Goal: Task Accomplishment & Management: Manage account settings

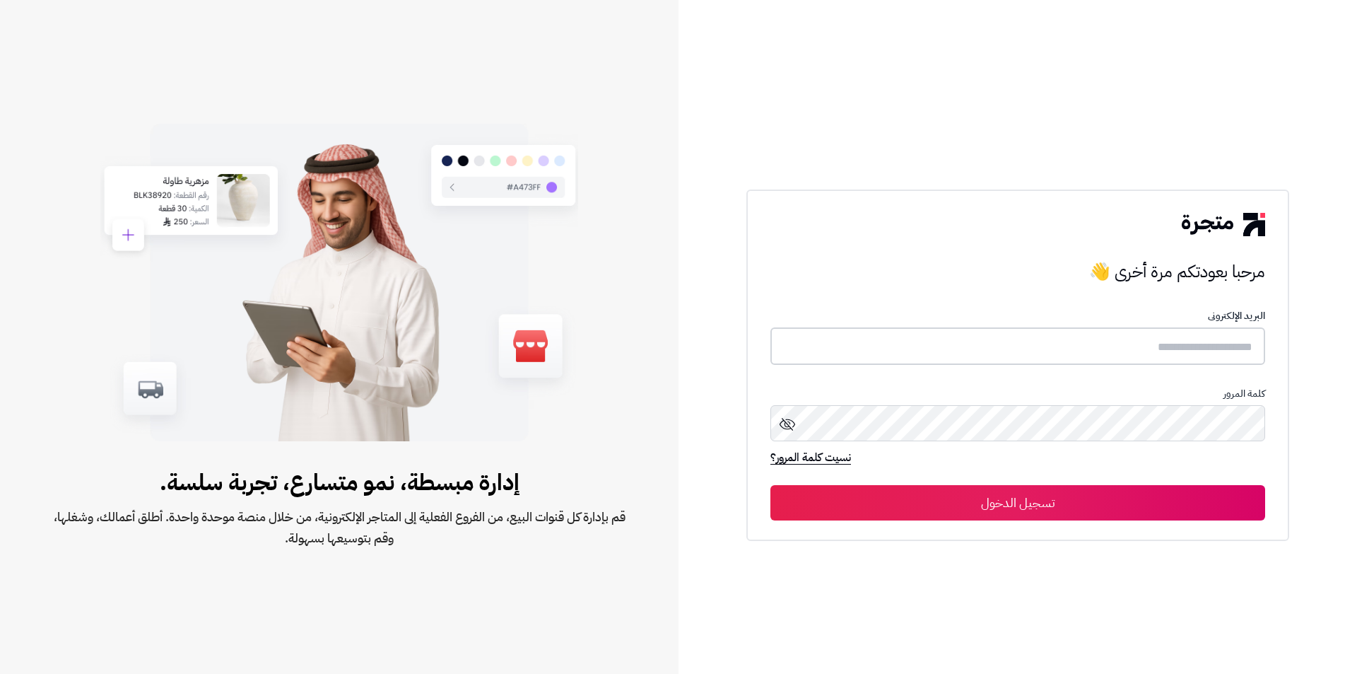
click at [1140, 358] on input "text" at bounding box center [1018, 345] width 495 height 37
type input "*"
type input "*****"
click at [991, 503] on button "تسجيل الدخول" at bounding box center [1018, 502] width 495 height 35
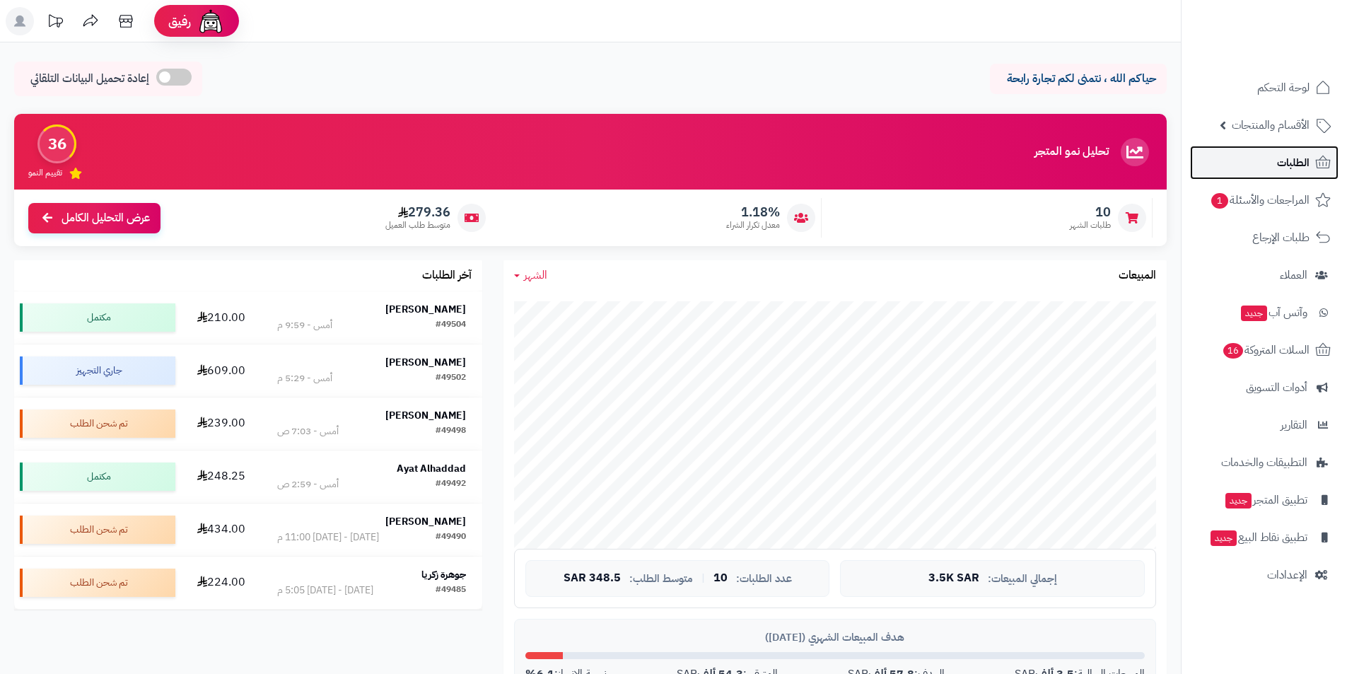
click at [1279, 165] on span "الطلبات" at bounding box center [1293, 163] width 33 height 20
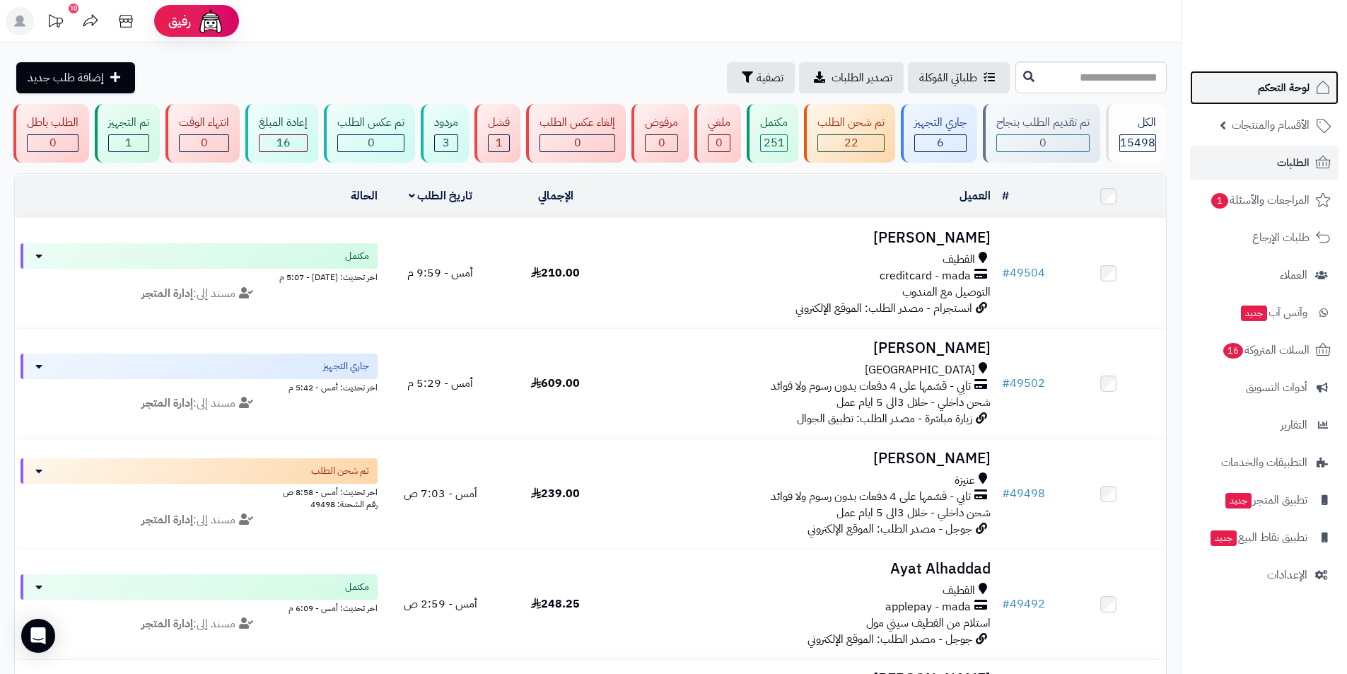
click at [1283, 84] on span "لوحة التحكم" at bounding box center [1284, 88] width 52 height 20
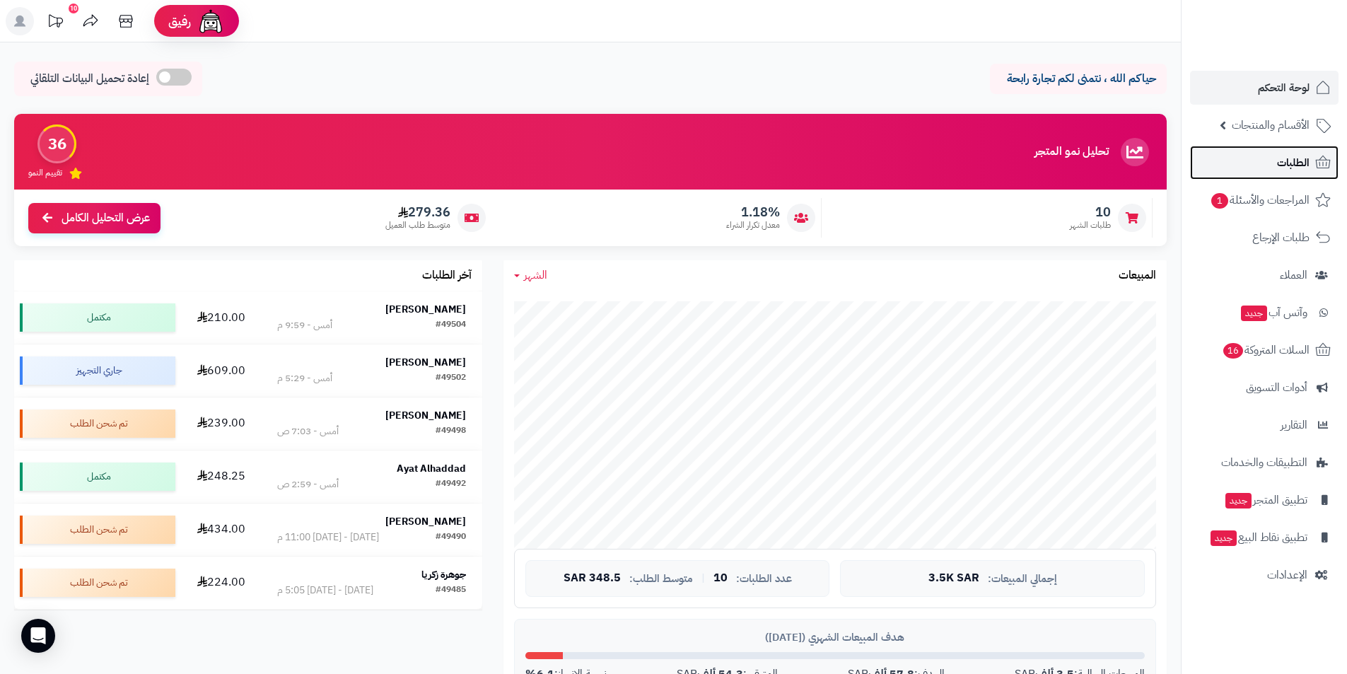
click at [1272, 170] on link "الطلبات" at bounding box center [1264, 163] width 148 height 34
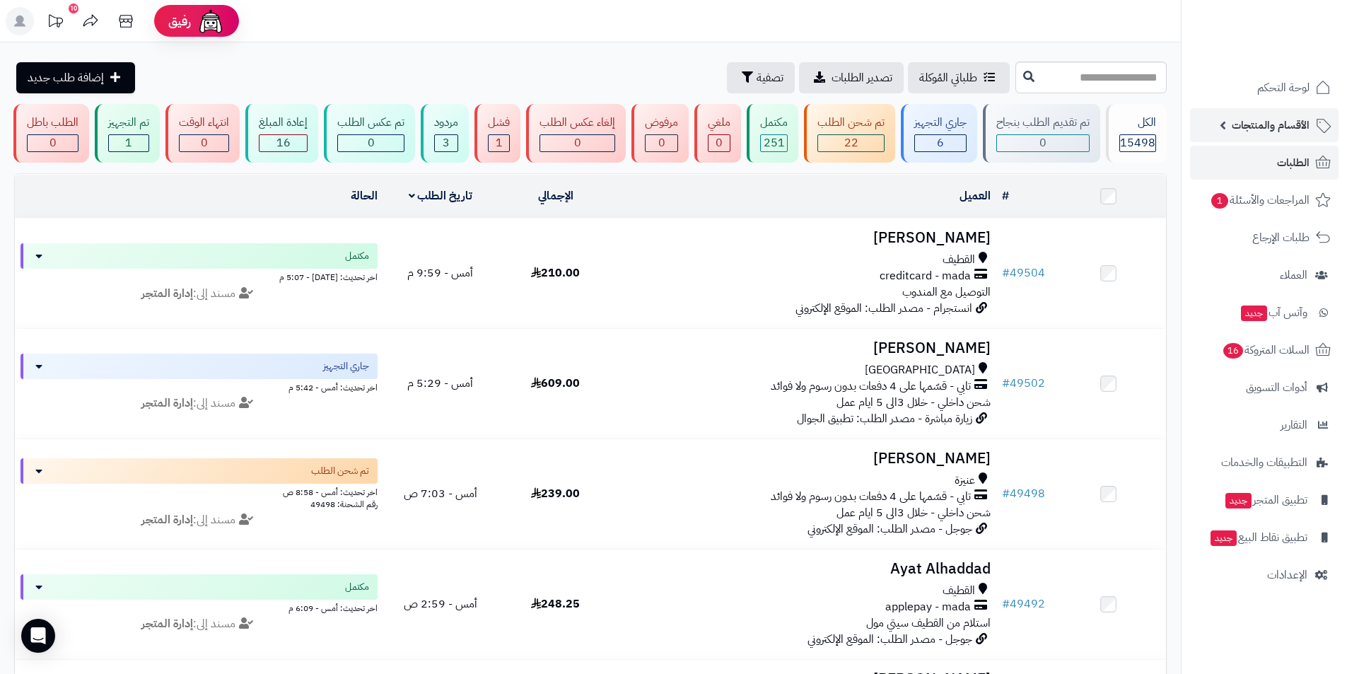
click at [1263, 134] on span "الأقسام والمنتجات" at bounding box center [1271, 125] width 78 height 20
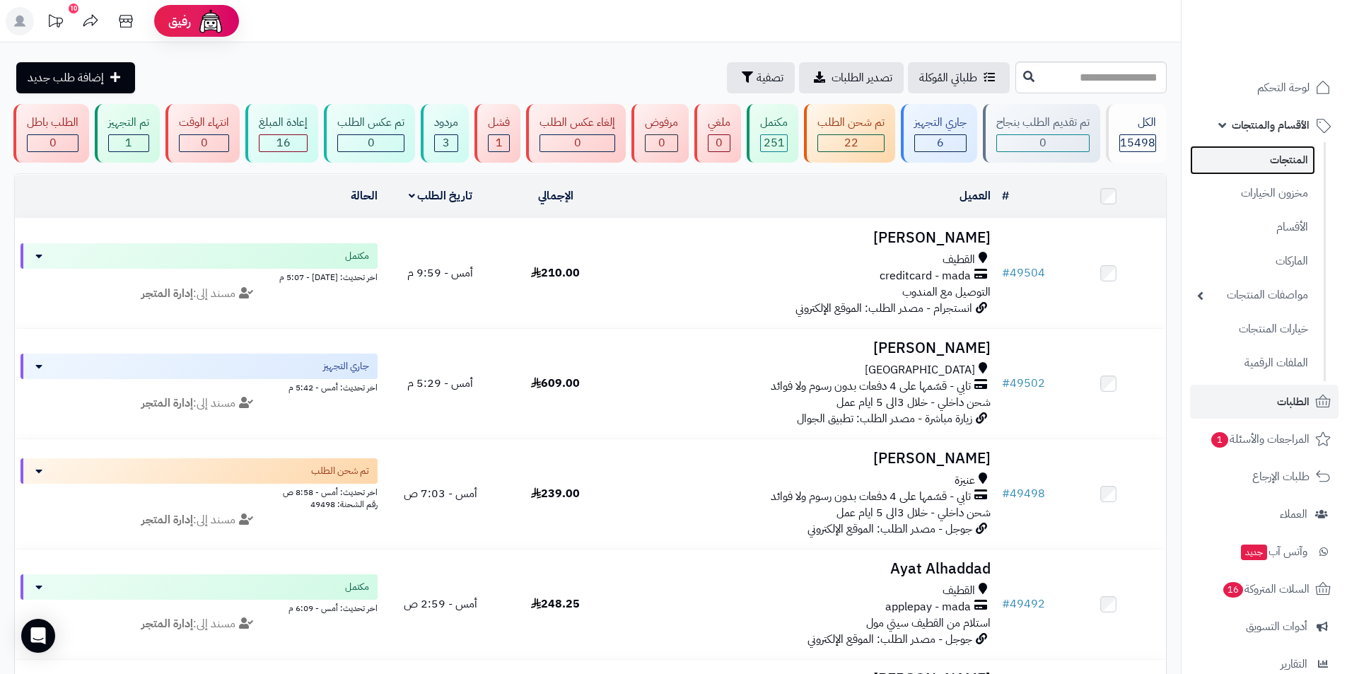
click at [1256, 163] on link "المنتجات" at bounding box center [1252, 160] width 125 height 29
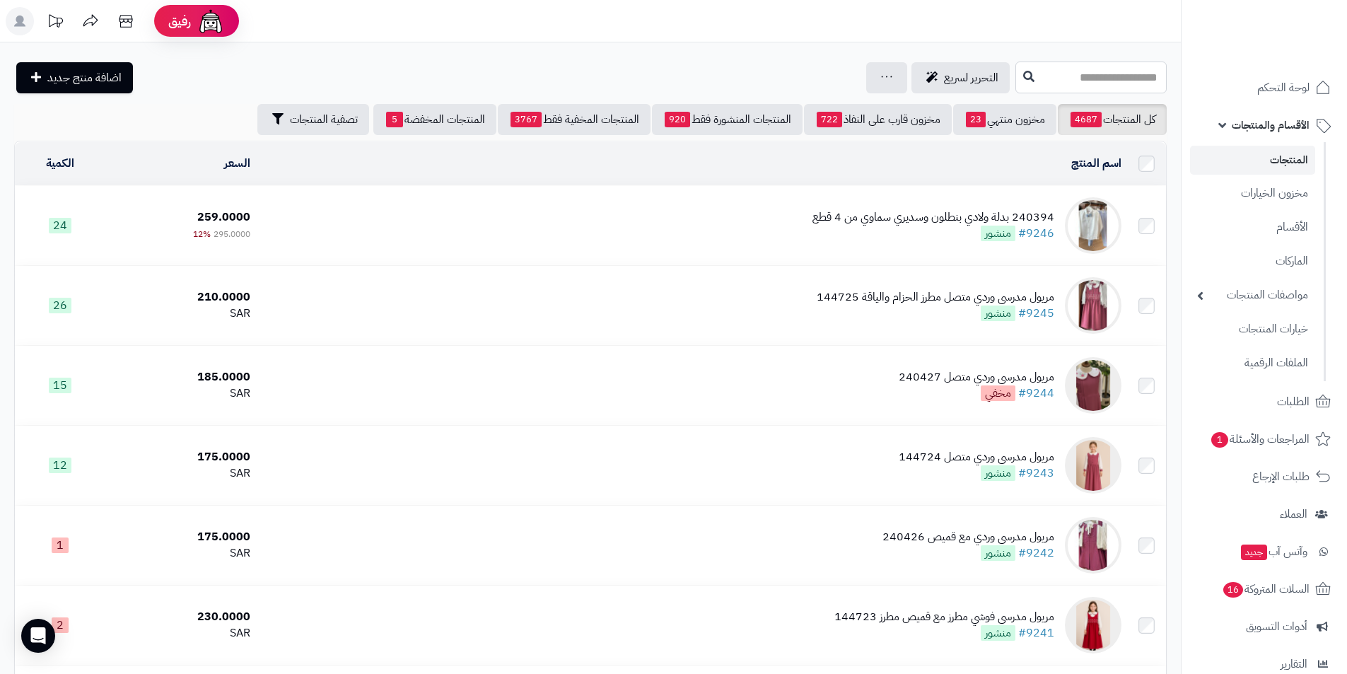
click at [1068, 87] on input "text" at bounding box center [1090, 78] width 151 height 32
type input "******"
click at [1123, 115] on link "فستان صغيرات ورد احمر240195" at bounding box center [1090, 111] width 151 height 26
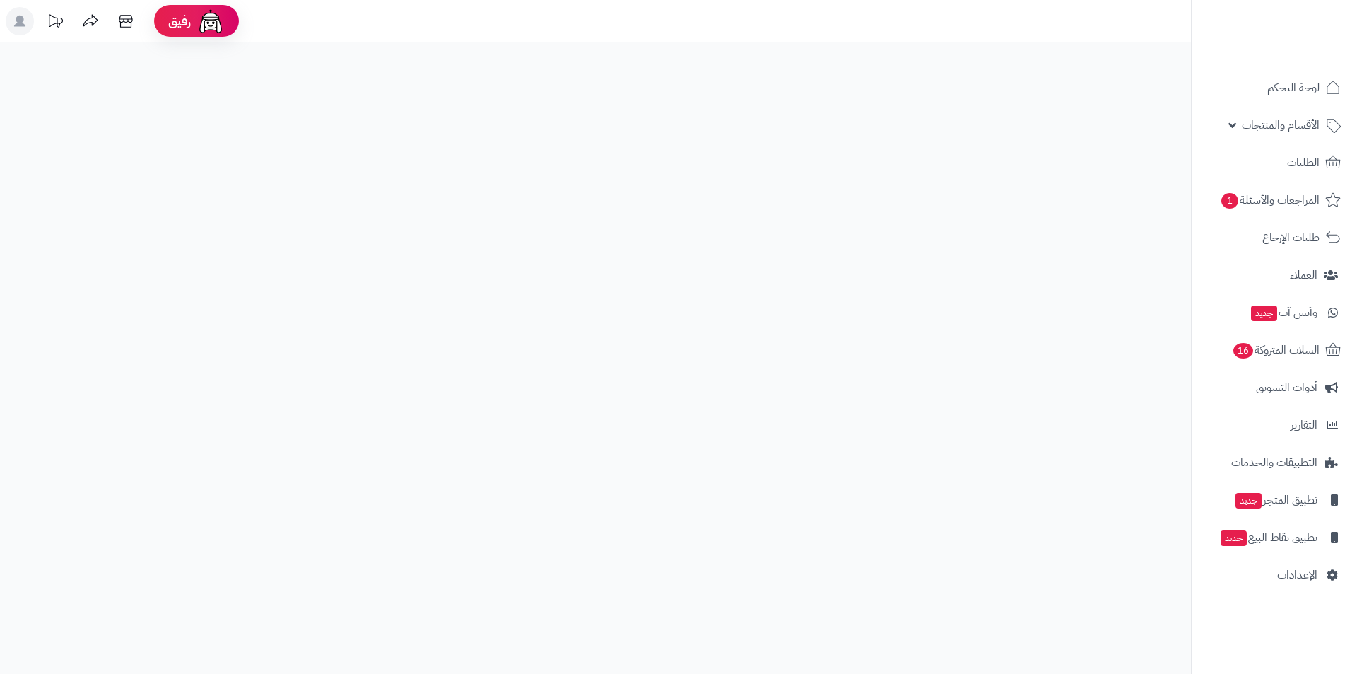
select select
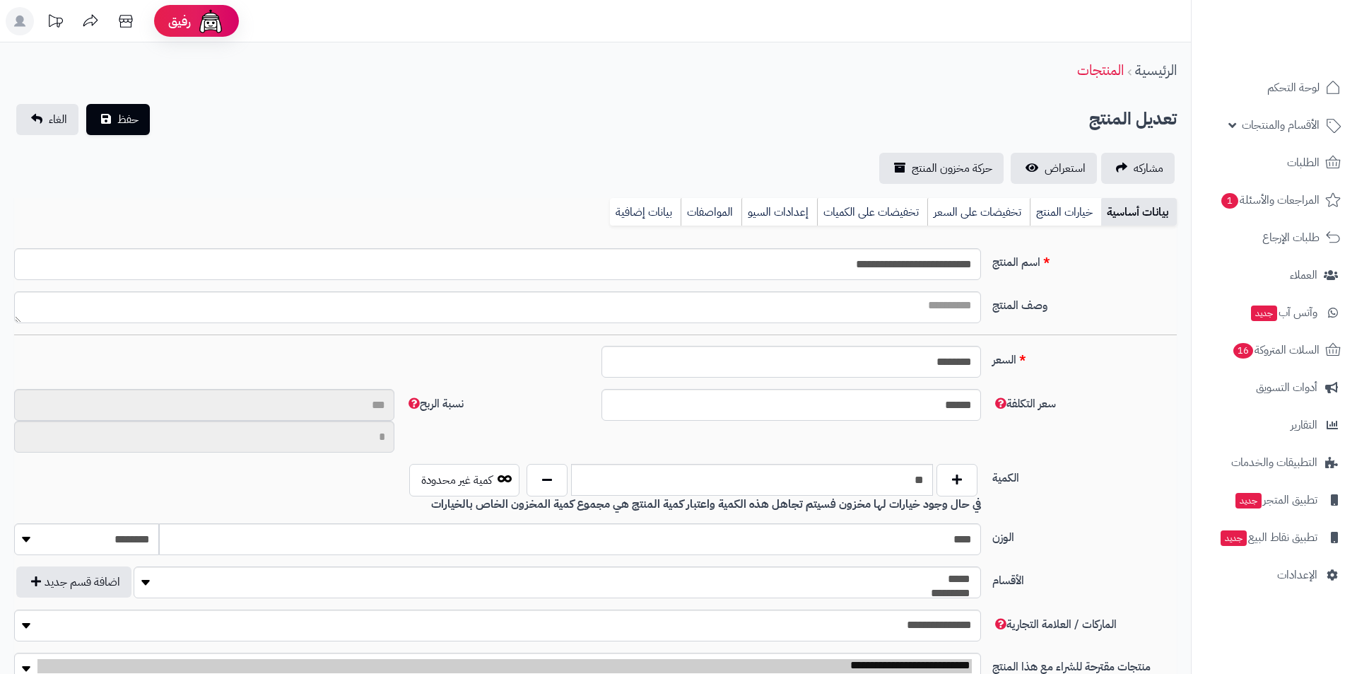
type input "**"
type input "**********"
type input "******"
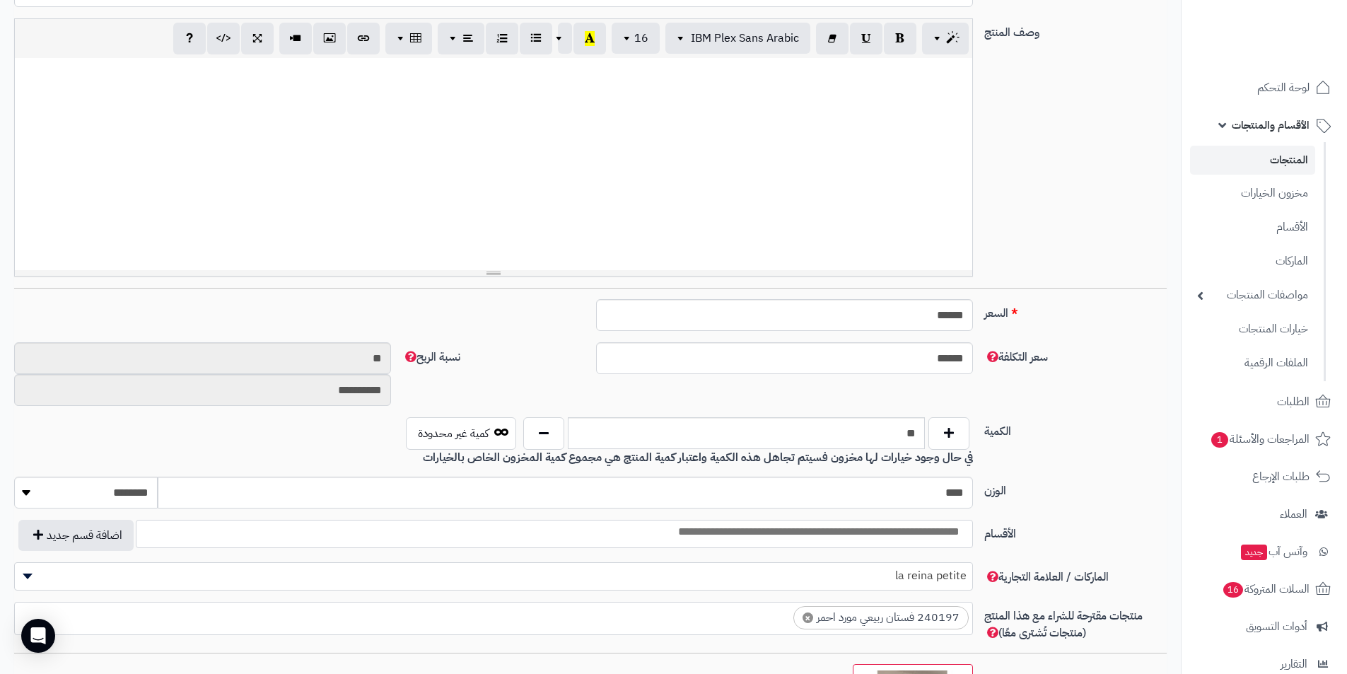
scroll to position [61, 0]
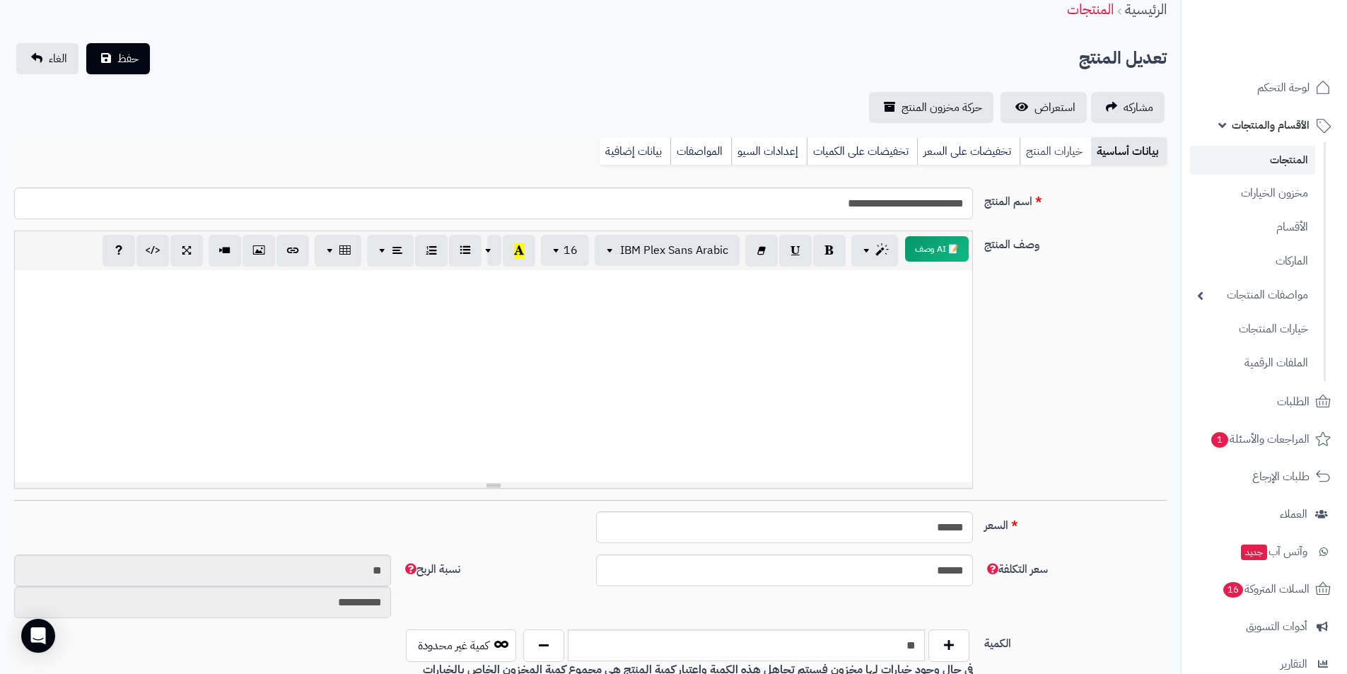
click at [1041, 158] on link "خيارات المنتج" at bounding box center [1055, 151] width 71 height 28
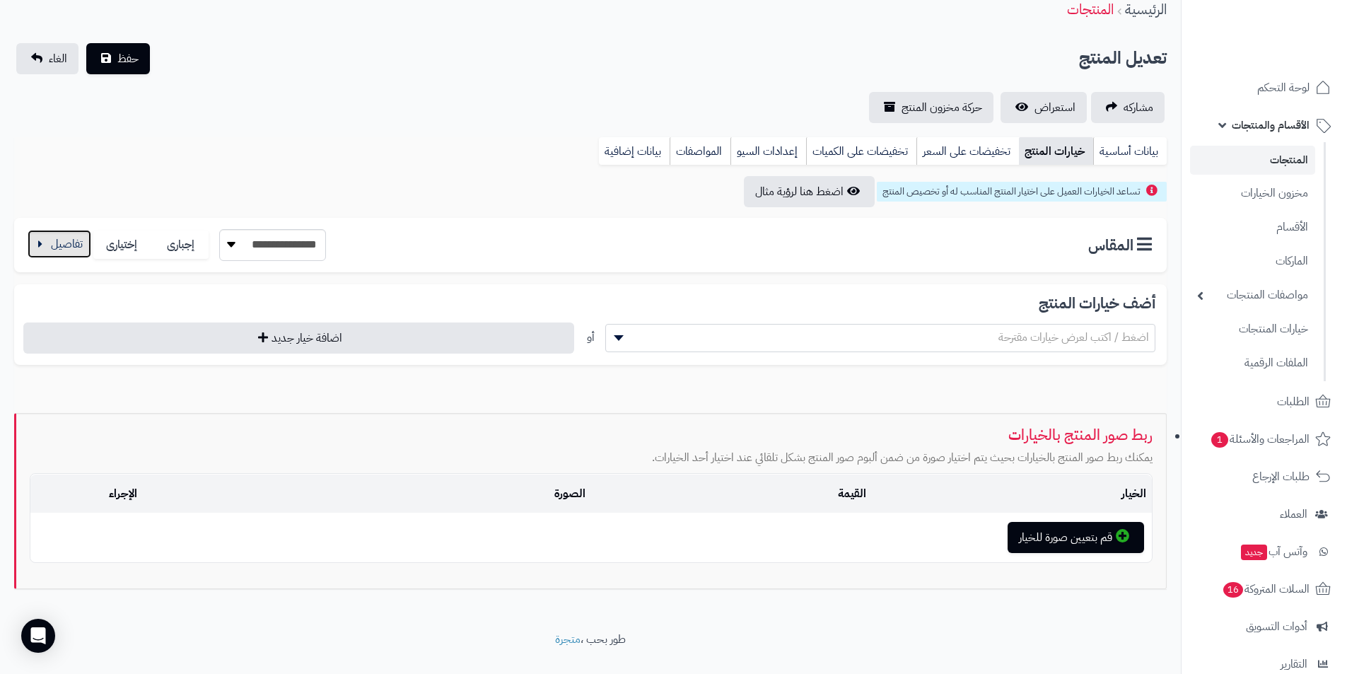
click at [69, 250] on button "button" at bounding box center [60, 244] width 64 height 28
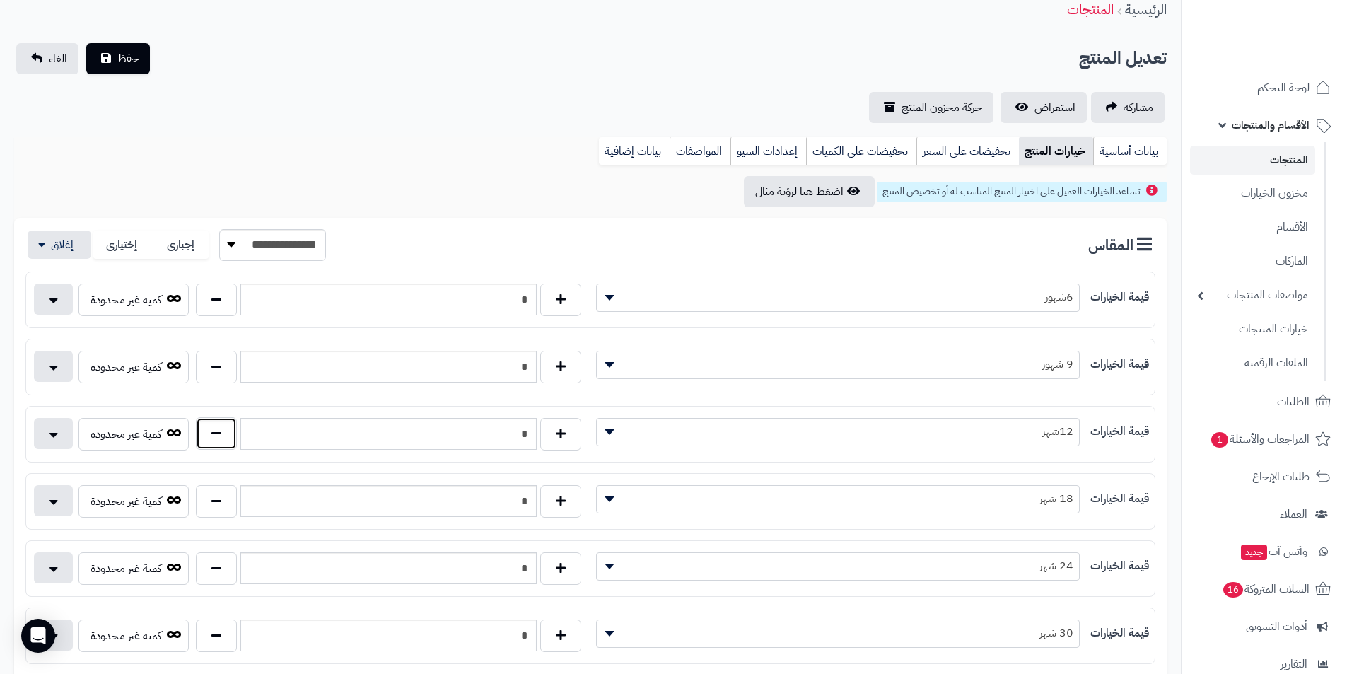
click at [222, 433] on button "button" at bounding box center [216, 433] width 41 height 33
type input "*"
click at [128, 62] on span "حفظ" at bounding box center [127, 57] width 21 height 17
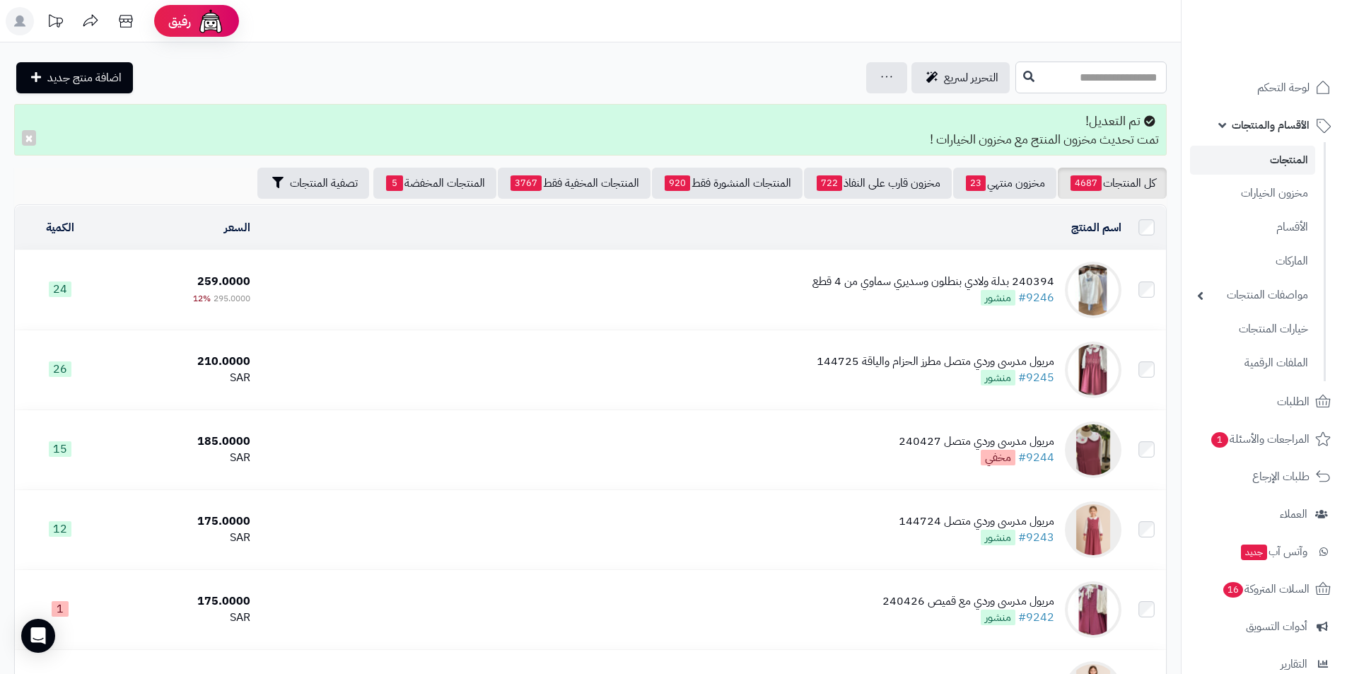
click at [1078, 90] on input "text" at bounding box center [1090, 78] width 151 height 32
type input "******"
click at [1090, 111] on link "فستان صغيرات تيفاني 240196" at bounding box center [1090, 111] width 151 height 26
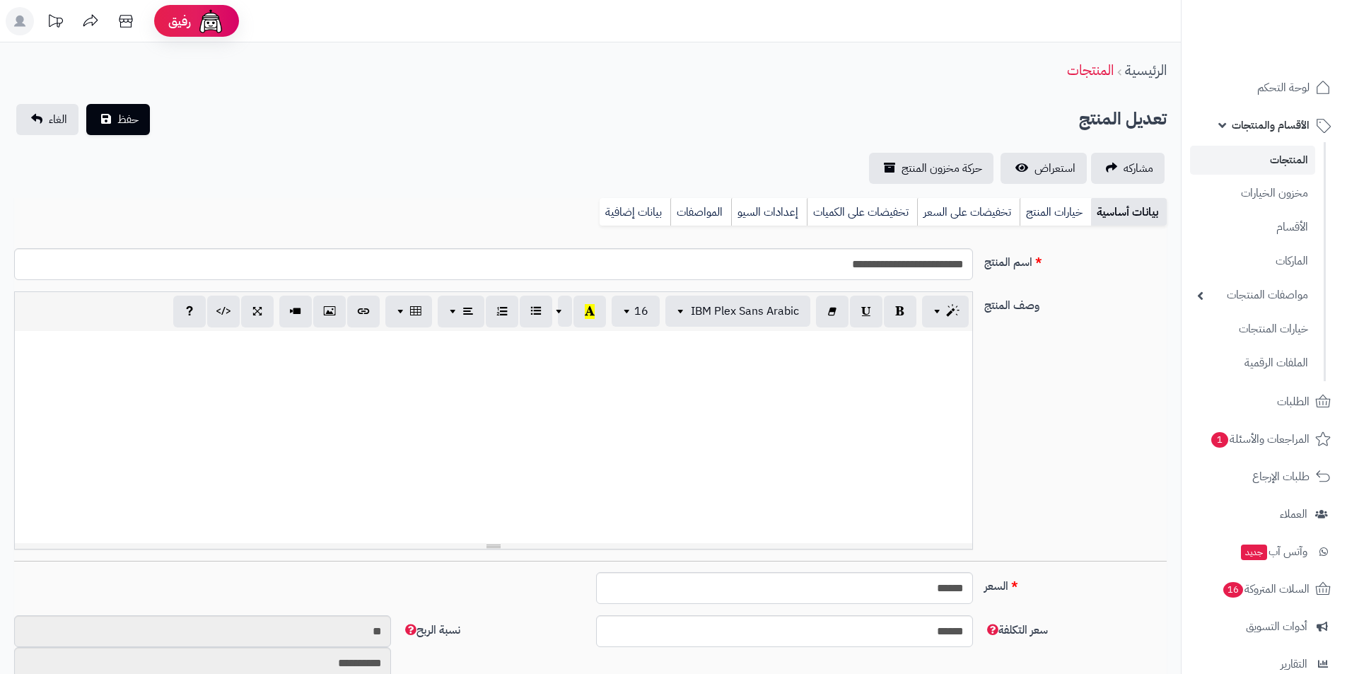
scroll to position [258, 0]
click at [1039, 207] on link "خيارات المنتج" at bounding box center [1055, 212] width 71 height 28
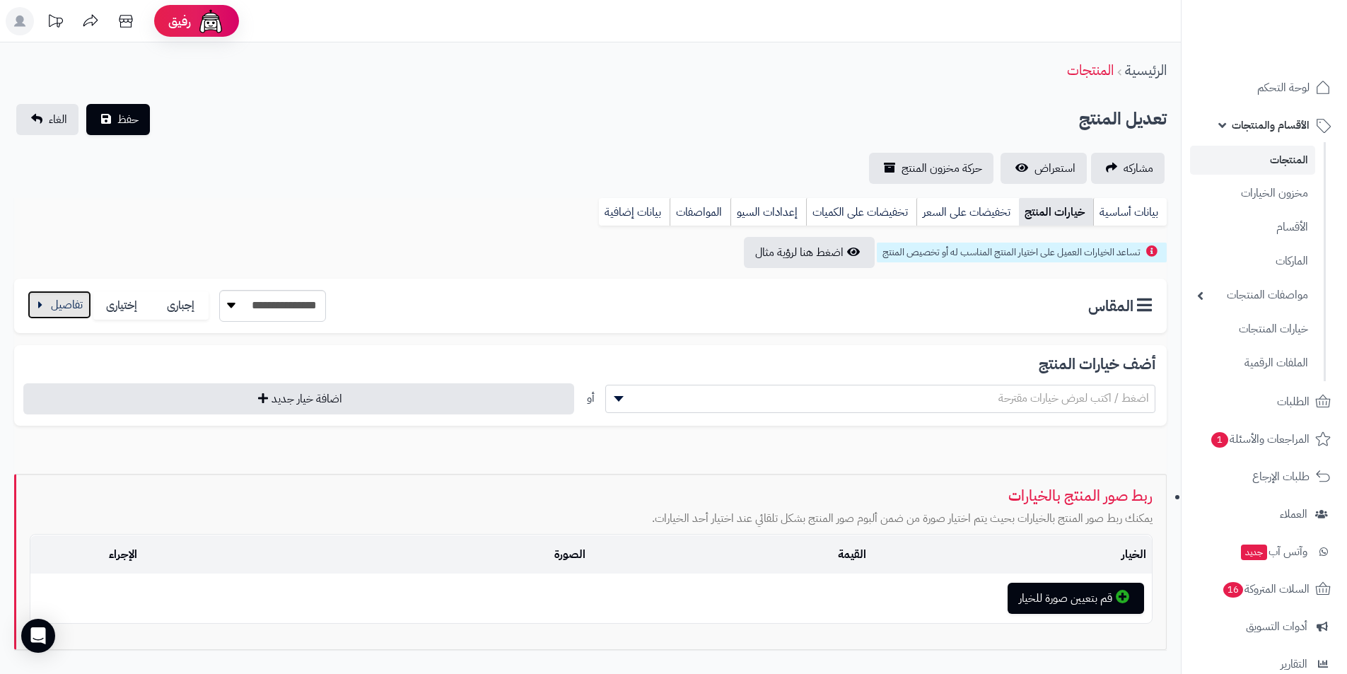
click at [56, 313] on button "button" at bounding box center [60, 305] width 64 height 28
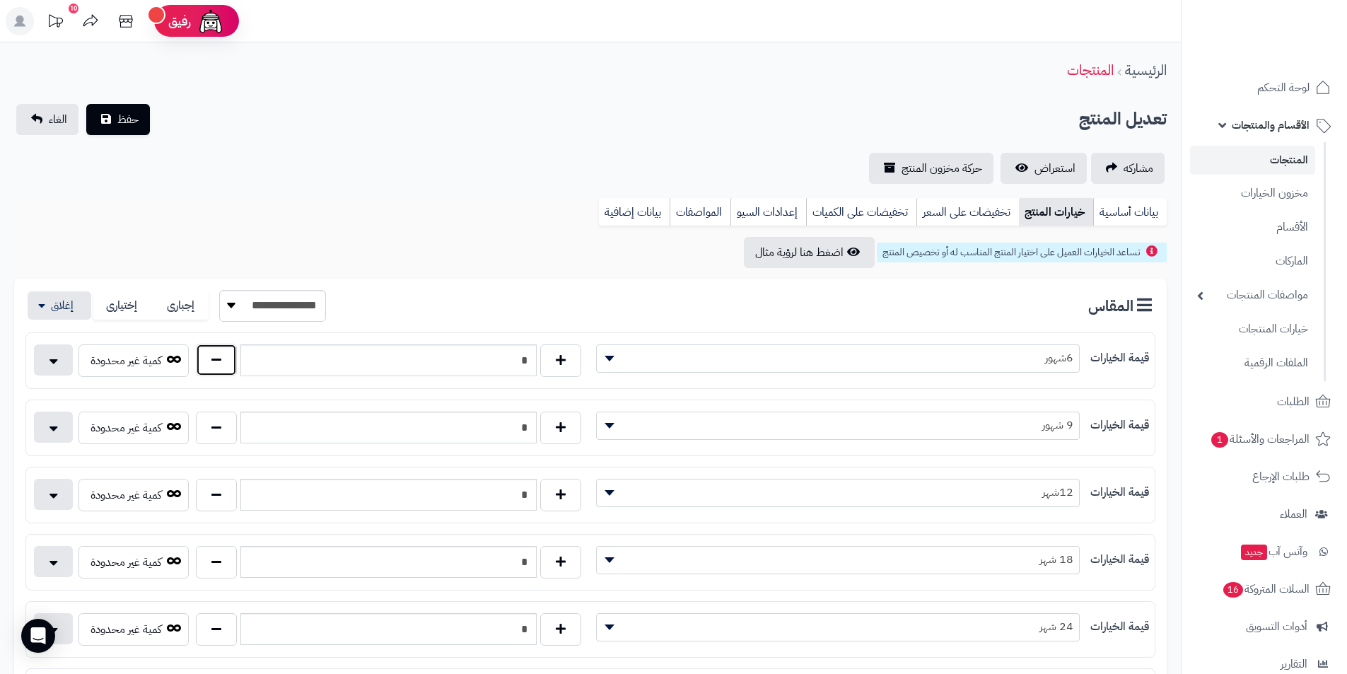
click at [220, 354] on button "button" at bounding box center [216, 360] width 41 height 33
type input "*"
click at [104, 119] on button "حفظ" at bounding box center [118, 118] width 64 height 31
